Goal: Task Accomplishment & Management: Use online tool/utility

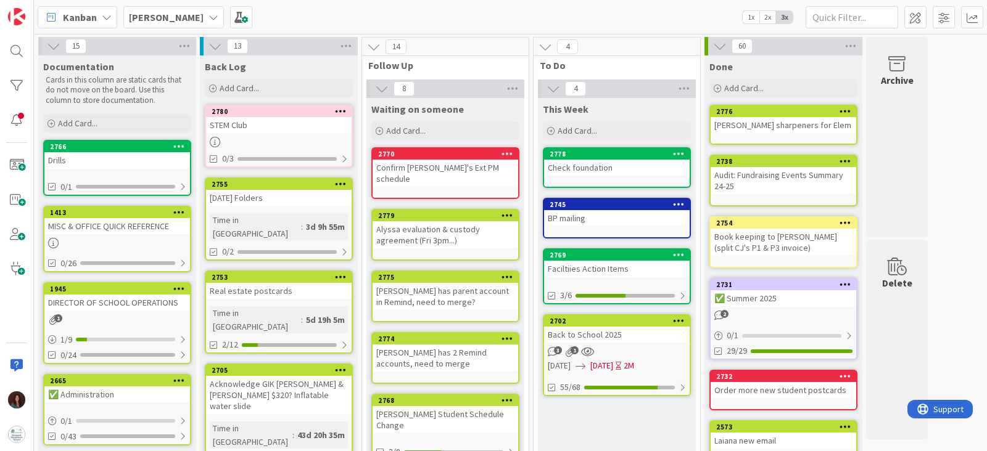
click at [127, 214] on div "1413" at bounding box center [120, 212] width 140 height 9
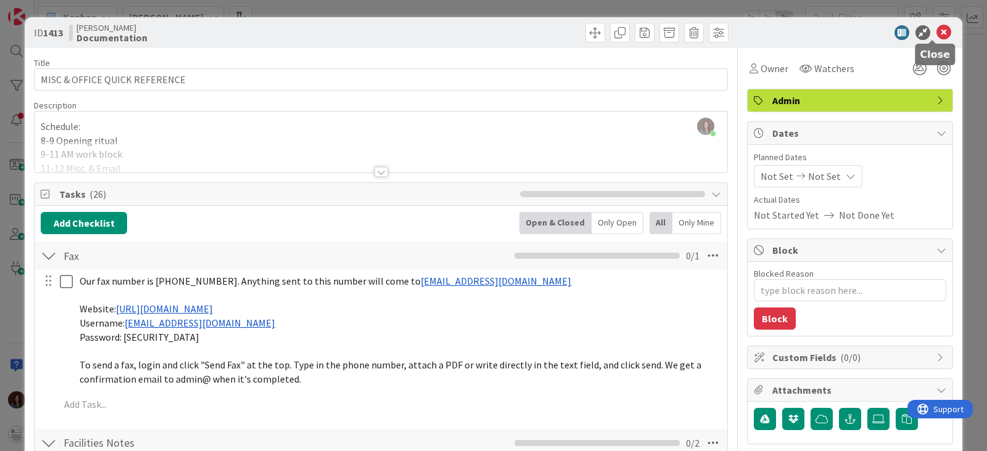
click at [936, 32] on icon at bounding box center [943, 32] width 15 height 15
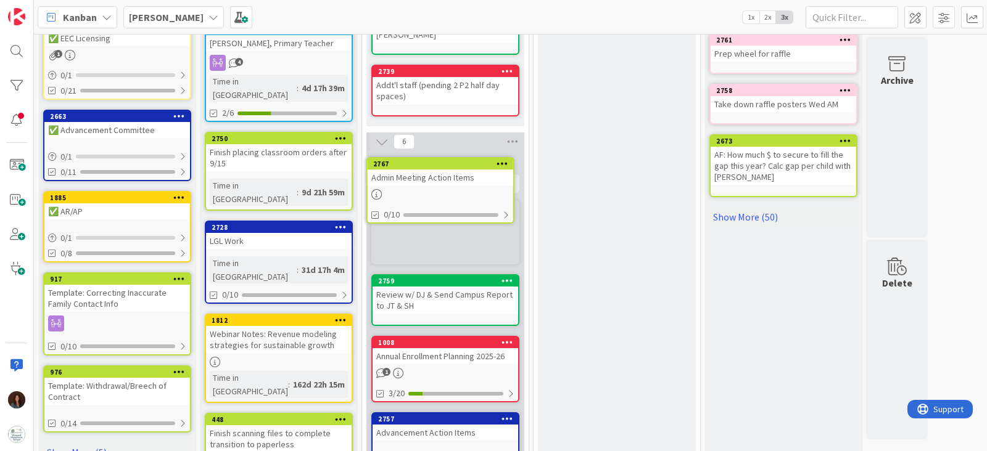
scroll to position [511, 0]
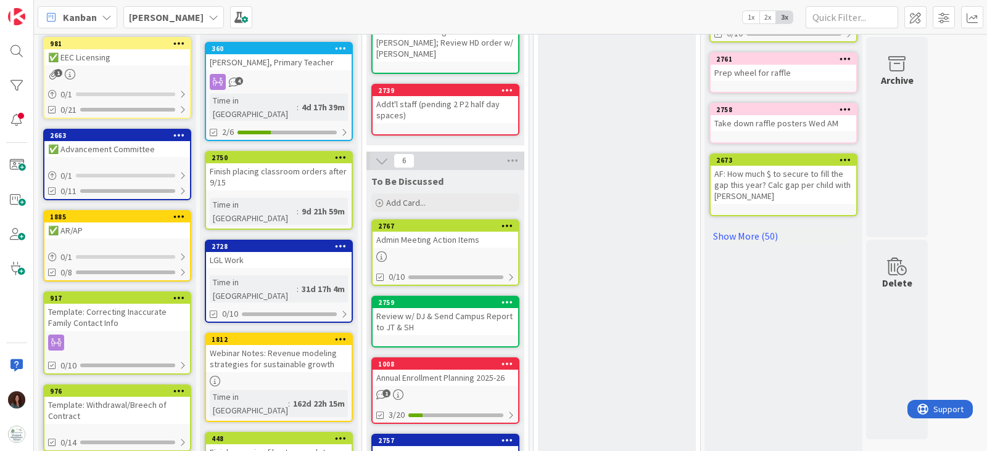
click at [451, 232] on div "Admin Meeting Action Items" at bounding box center [445, 240] width 146 height 16
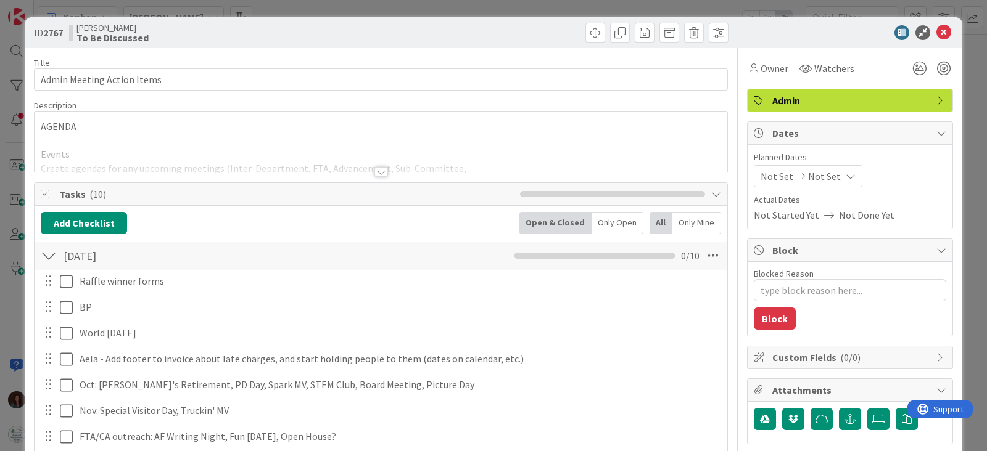
type textarea "x"
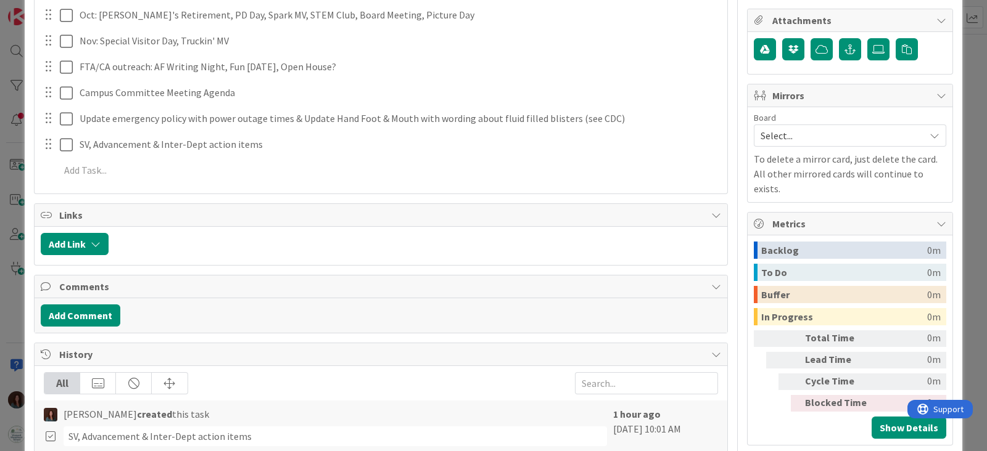
scroll to position [385, 0]
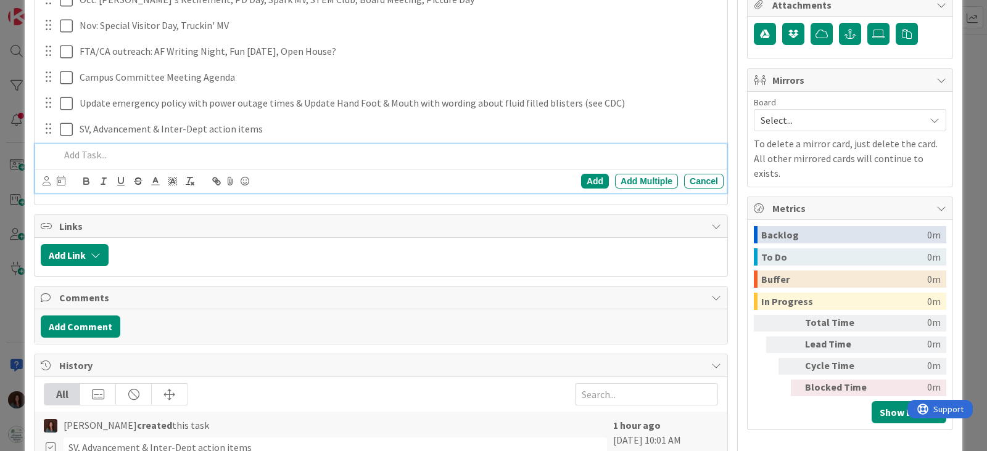
click at [158, 157] on p at bounding box center [389, 155] width 659 height 14
click at [581, 181] on div "Add" at bounding box center [595, 181] width 28 height 15
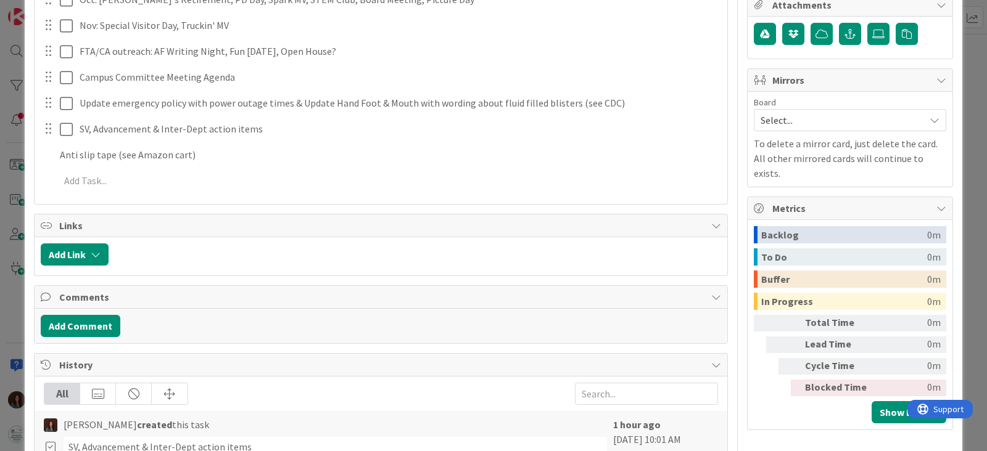
type textarea "x"
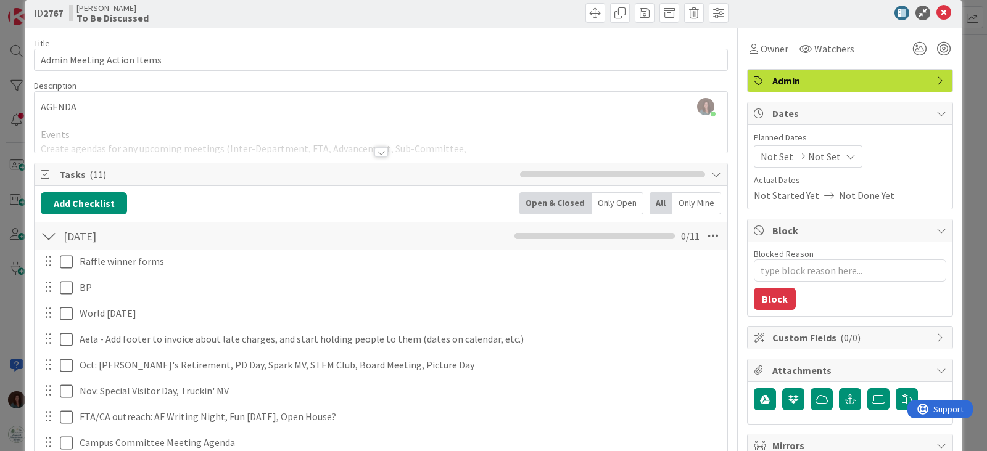
scroll to position [0, 0]
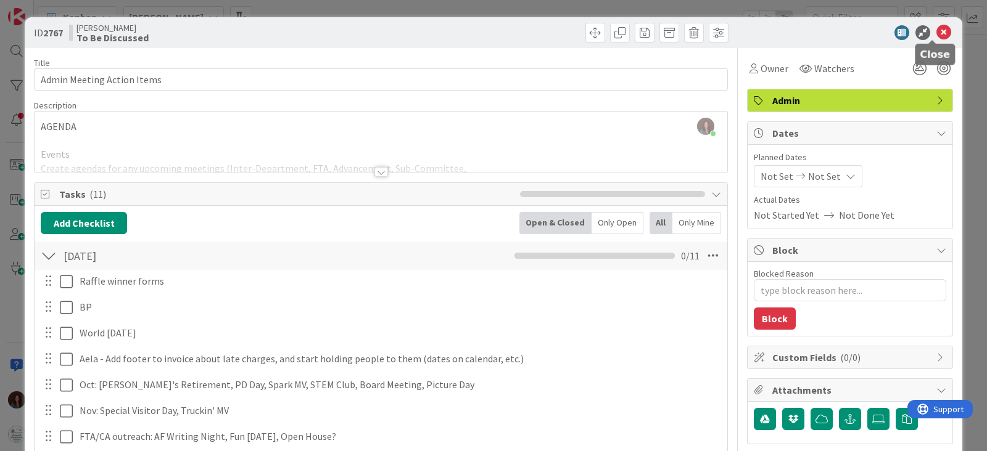
click at [936, 32] on icon at bounding box center [943, 32] width 15 height 15
